Goal: Book appointment/travel/reservation

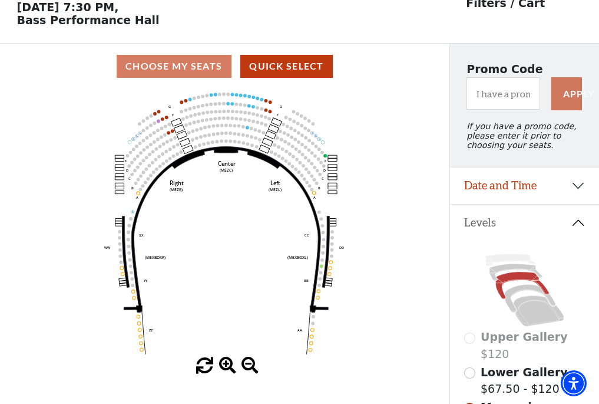
scroll to position [55, 0]
